Goal: Information Seeking & Learning: Check status

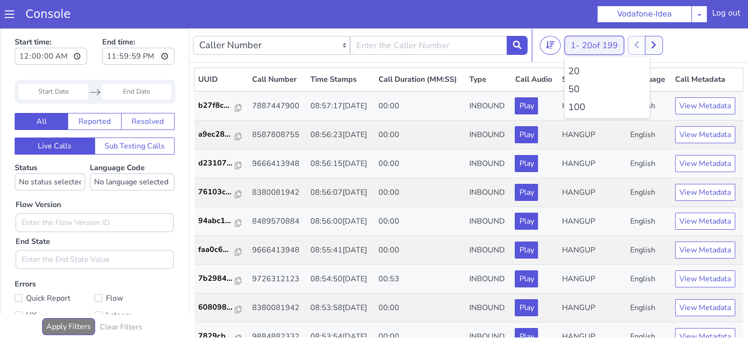
click at [585, 44] on span "20 of 199" at bounding box center [600, 45] width 36 height 11
click at [580, 106] on li "100" at bounding box center [607, 107] width 78 height 14
click at [656, 41] on icon at bounding box center [653, 45] width 5 height 9
click at [579, 45] on button "1 - 20 of 28517" at bounding box center [600, 45] width 70 height 19
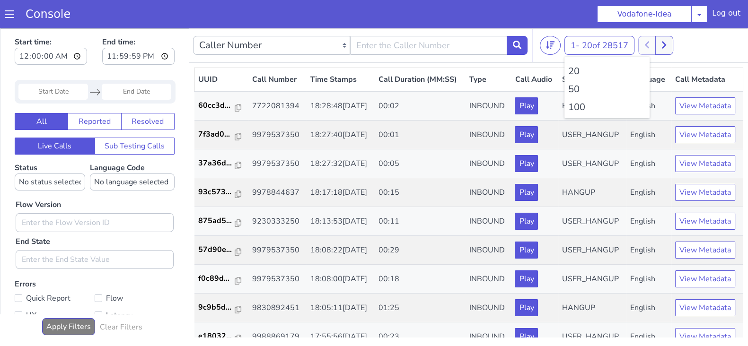
click at [575, 107] on li "100" at bounding box center [607, 107] width 78 height 14
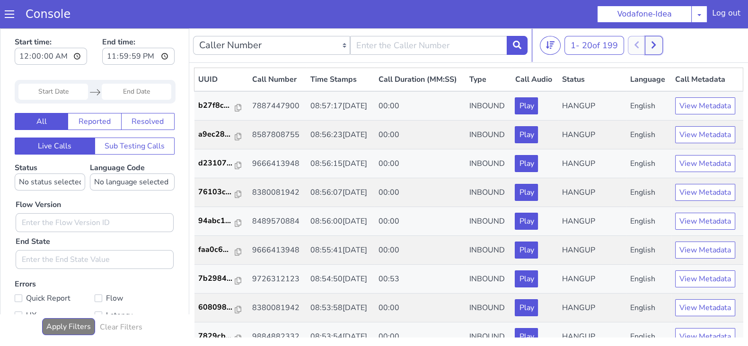
drag, startPoint x: 655, startPoint y: 46, endPoint x: 647, endPoint y: 42, distance: 8.9
click at [655, 45] on icon at bounding box center [653, 45] width 5 height 9
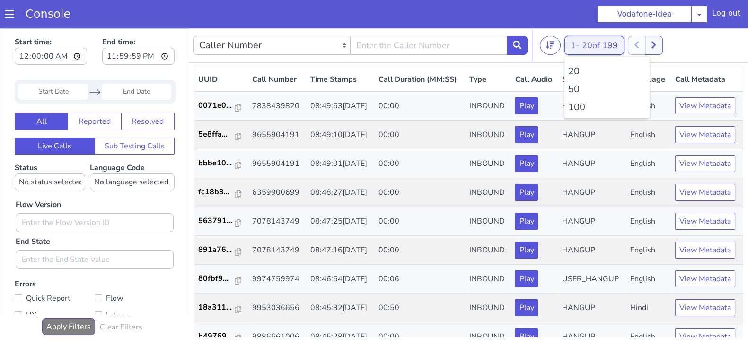
click at [576, 44] on button "1 - 20 of 199" at bounding box center [595, 45] width 60 height 19
click at [574, 106] on li "100" at bounding box center [607, 107] width 78 height 14
click at [576, 111] on li "100" at bounding box center [607, 107] width 78 height 14
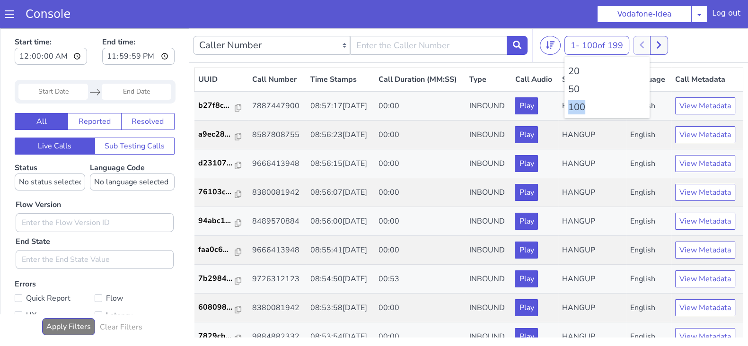
click at [576, 111] on li "100" at bounding box center [607, 107] width 78 height 14
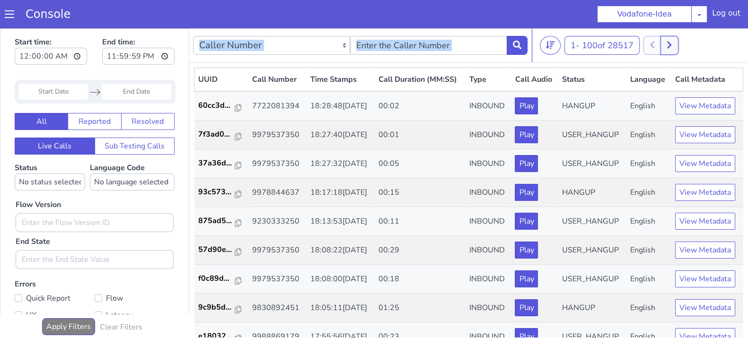
click at [667, 43] on button at bounding box center [670, 45] width 18 height 19
click at [654, 50] on button at bounding box center [653, 45] width 18 height 19
click at [662, 46] on icon at bounding box center [659, 45] width 5 height 9
click at [652, 47] on icon at bounding box center [652, 45] width 5 height 9
click at [667, 45] on button at bounding box center [659, 45] width 18 height 19
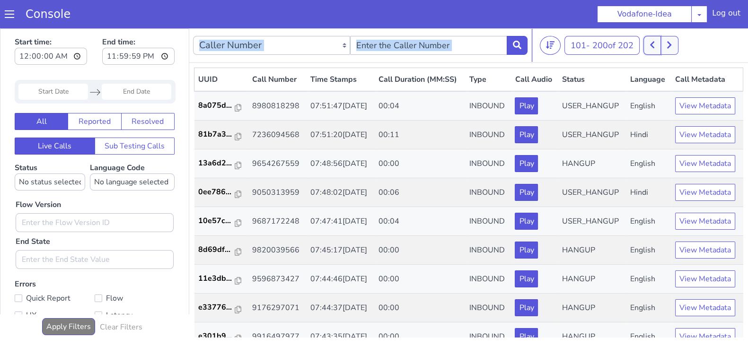
click at [651, 47] on button at bounding box center [653, 45] width 18 height 19
click at [667, 51] on button at bounding box center [659, 45] width 18 height 19
click at [648, 46] on button at bounding box center [653, 45] width 18 height 19
click at [668, 48] on button at bounding box center [659, 45] width 18 height 19
click at [658, 44] on button at bounding box center [653, 45] width 18 height 19
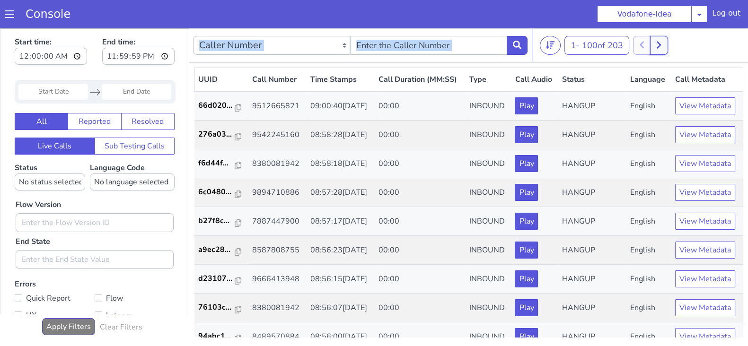
click at [668, 47] on button at bounding box center [659, 45] width 18 height 19
click at [653, 47] on icon at bounding box center [652, 45] width 5 height 9
click at [671, 44] on div "1 - 100 of 203 20 50 100" at bounding box center [642, 45] width 204 height 19
click at [667, 44] on button at bounding box center [659, 45] width 18 height 19
click at [654, 45] on icon at bounding box center [652, 45] width 4 height 7
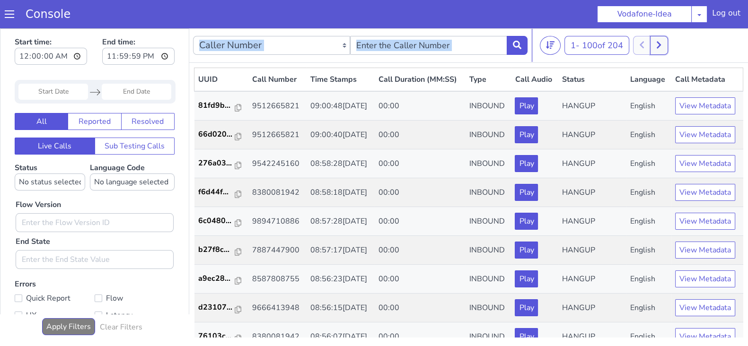
click at [660, 45] on icon at bounding box center [659, 45] width 5 height 9
click at [648, 44] on button at bounding box center [653, 45] width 18 height 19
click at [665, 42] on button at bounding box center [659, 45] width 18 height 19
click at [654, 47] on icon at bounding box center [652, 45] width 5 height 9
click at [666, 45] on button at bounding box center [659, 45] width 18 height 19
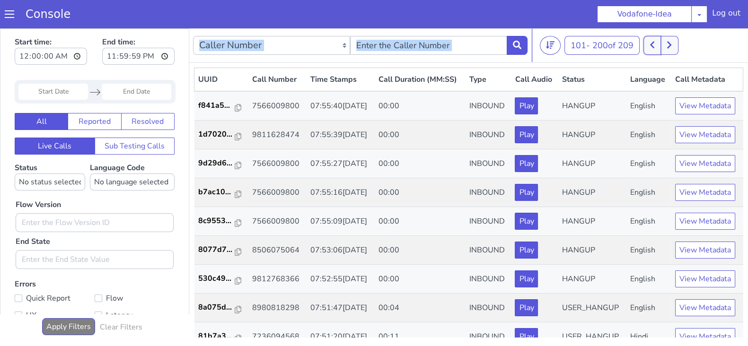
click at [655, 46] on icon at bounding box center [652, 45] width 5 height 9
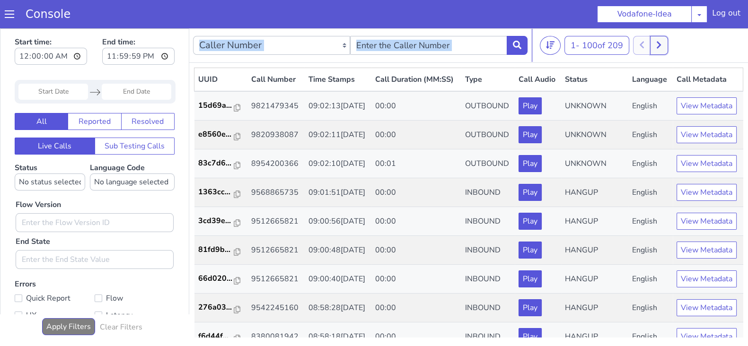
click at [665, 46] on button at bounding box center [659, 45] width 18 height 19
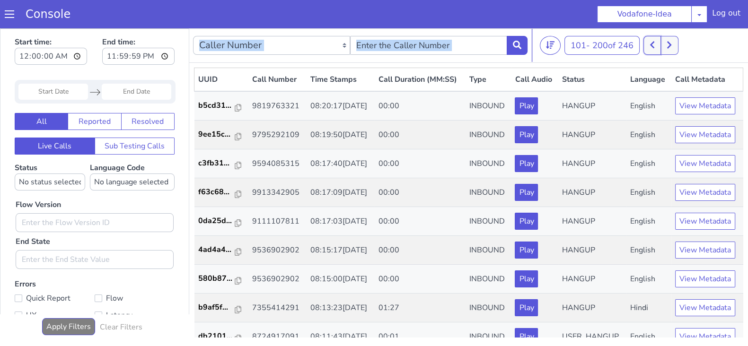
click at [654, 49] on button at bounding box center [653, 45] width 18 height 19
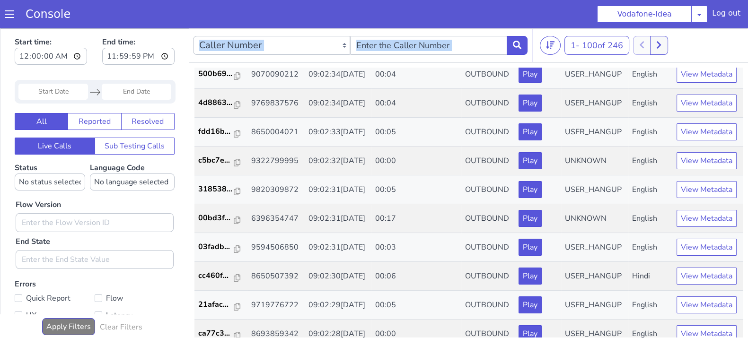
scroll to position [166, 0]
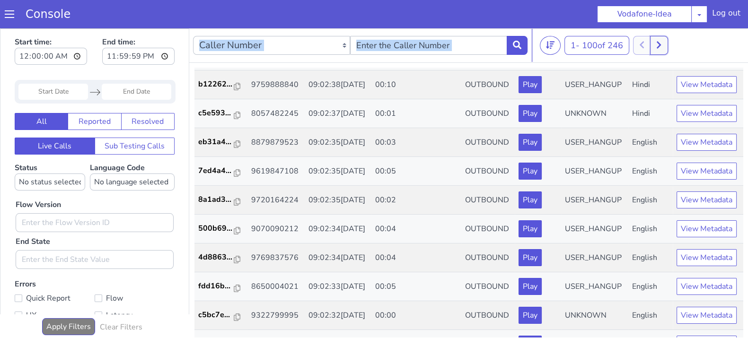
click at [666, 48] on button at bounding box center [659, 45] width 18 height 19
